Goal: Go to known website: Access a specific website the user already knows

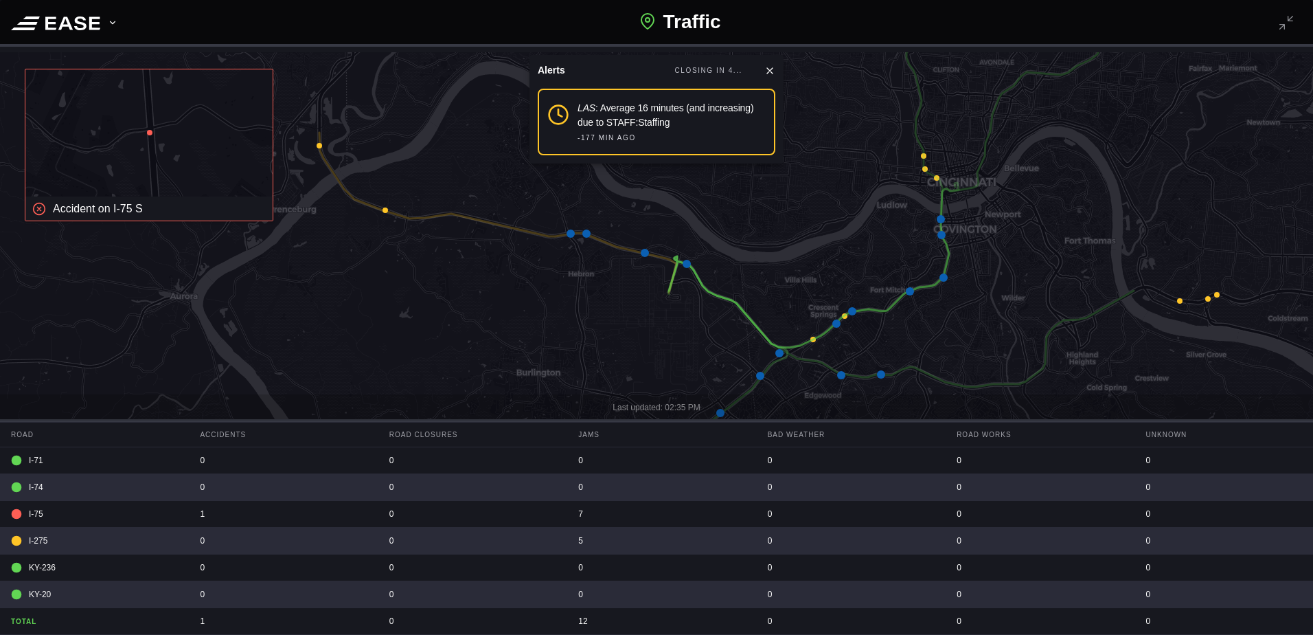
click at [771, 67] on icon at bounding box center [769, 70] width 11 height 11
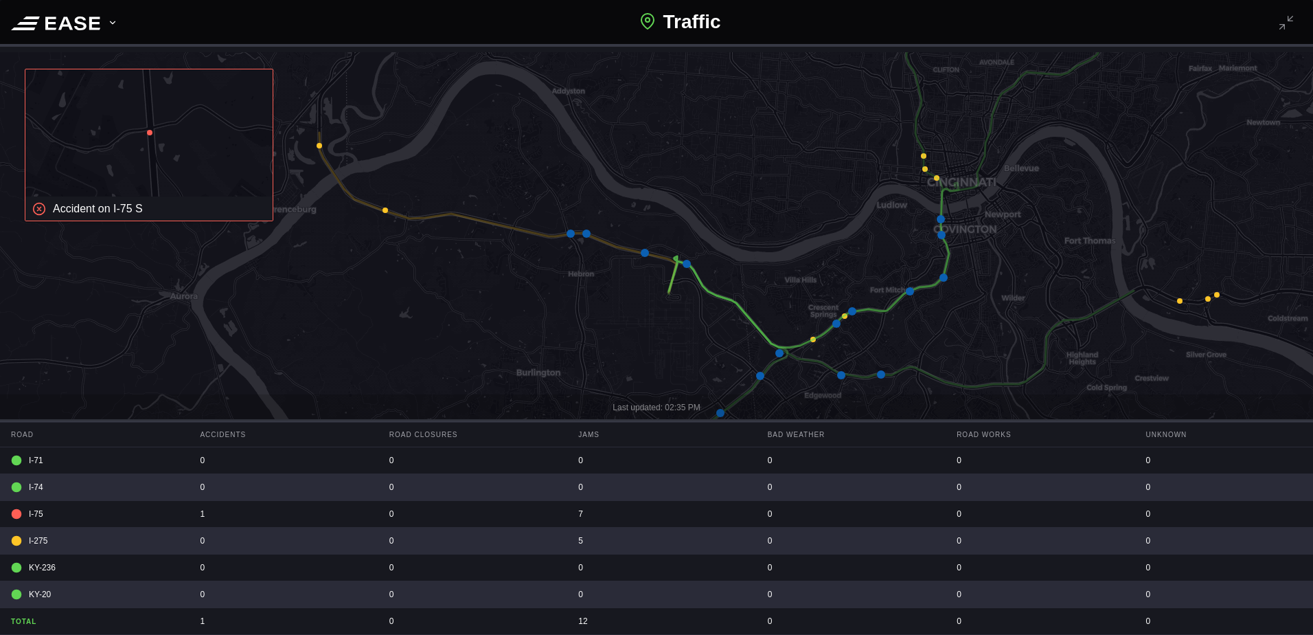
click at [1288, 25] on button at bounding box center [1286, 22] width 21 height 21
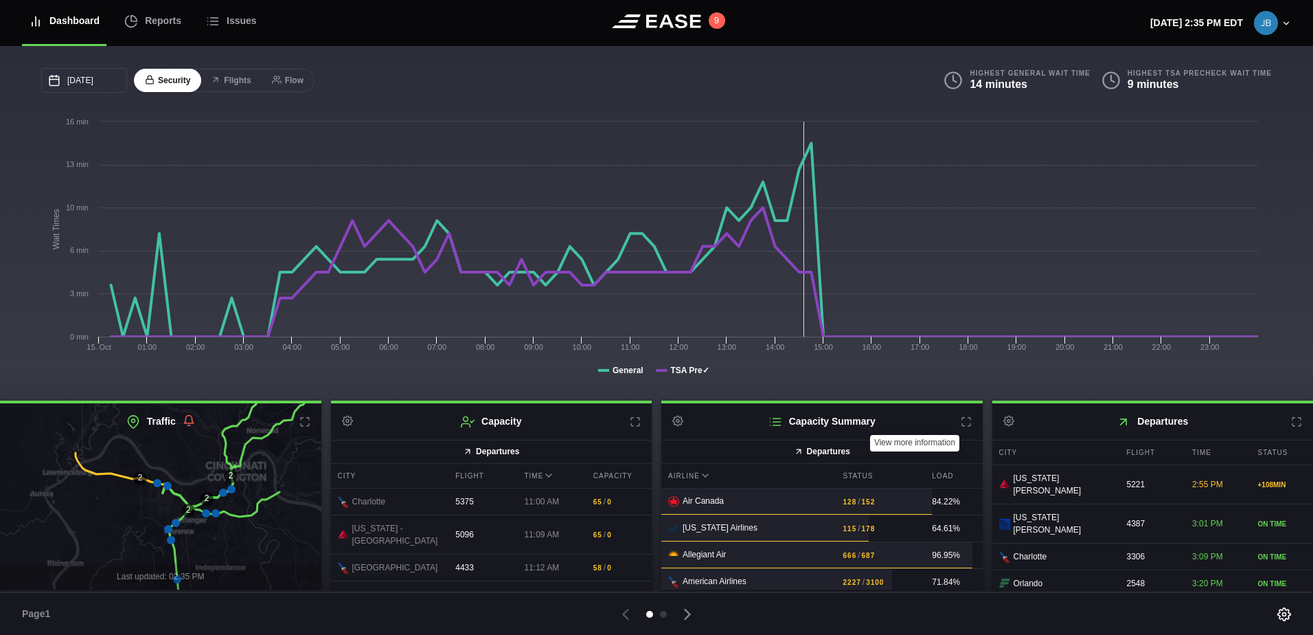
click at [961, 421] on icon at bounding box center [966, 421] width 11 height 11
